Goal: Task Accomplishment & Management: Manage account settings

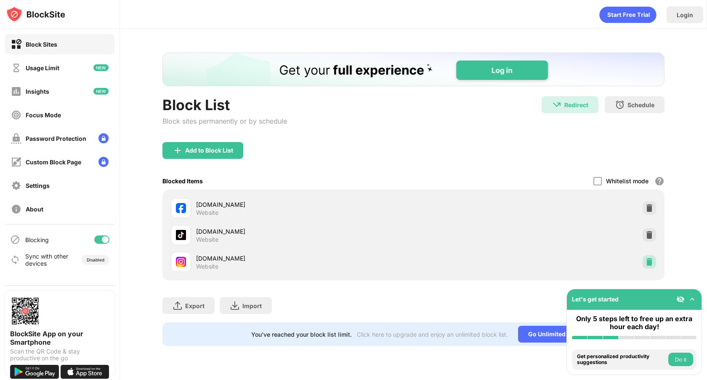
click at [645, 260] on img at bounding box center [649, 262] width 8 height 8
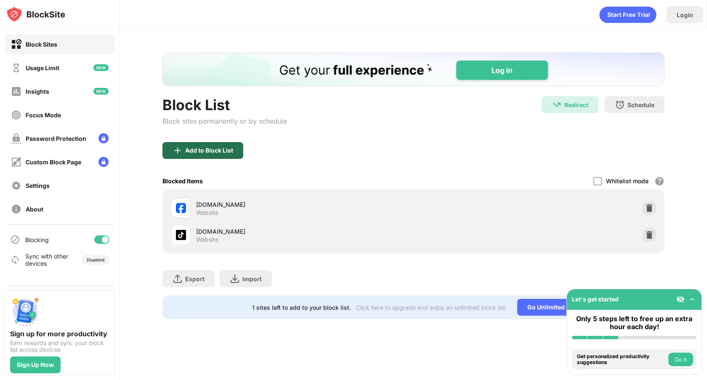
click at [178, 154] on img at bounding box center [177, 151] width 10 height 10
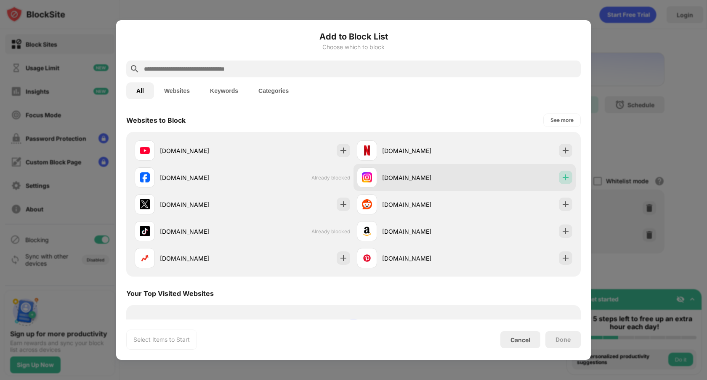
click at [562, 178] on img at bounding box center [565, 177] width 8 height 8
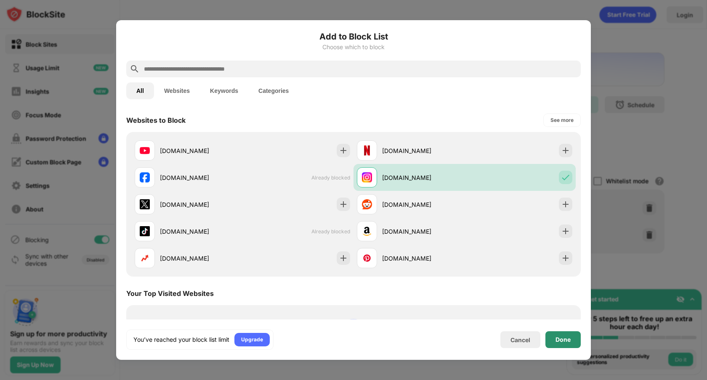
click at [554, 343] on div "Done" at bounding box center [562, 339] width 35 height 17
